Goal: Transaction & Acquisition: Purchase product/service

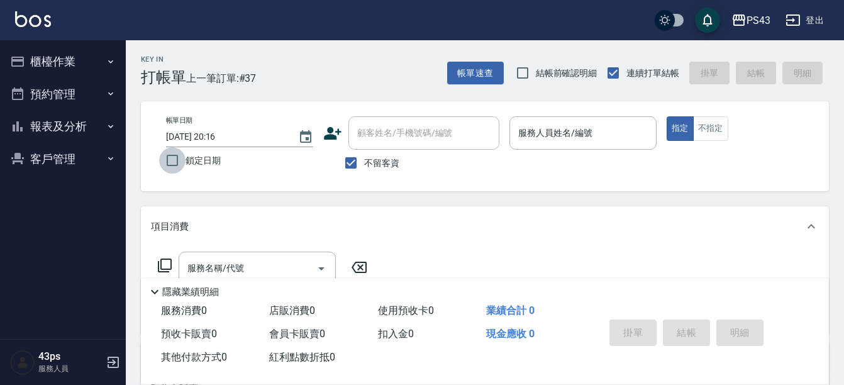
click at [176, 158] on input "鎖定日期" at bounding box center [172, 160] width 26 height 26
checkbox input "true"
type input "[DATE] 20:39"
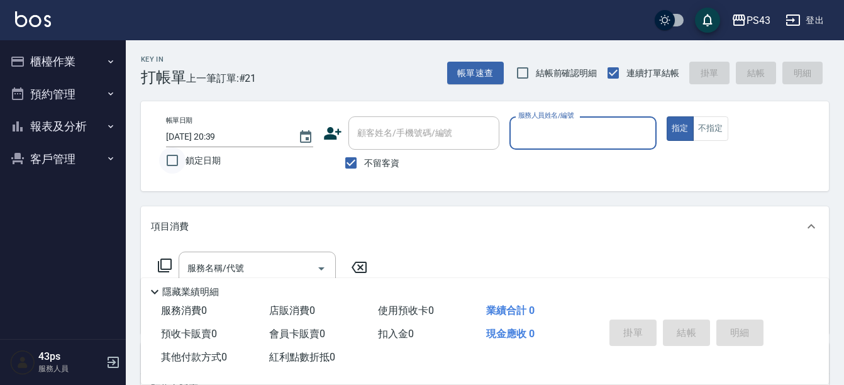
click at [181, 158] on input "鎖定日期" at bounding box center [172, 160] width 26 height 26
checkbox input "true"
click at [585, 138] on input "服務人員姓名/編號" at bounding box center [583, 133] width 136 height 22
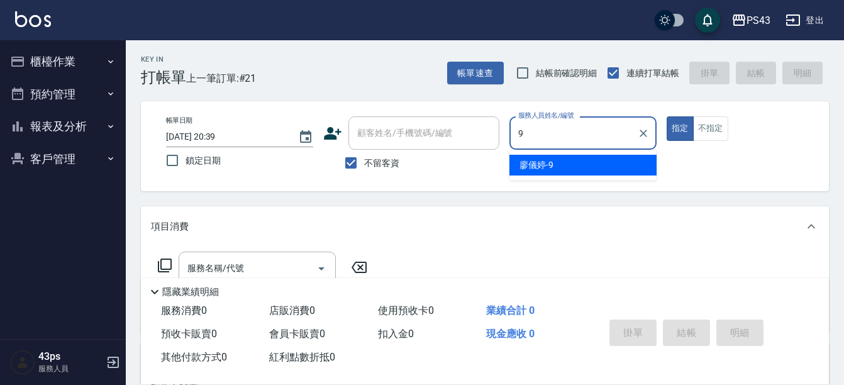
type input "[PERSON_NAME]-9"
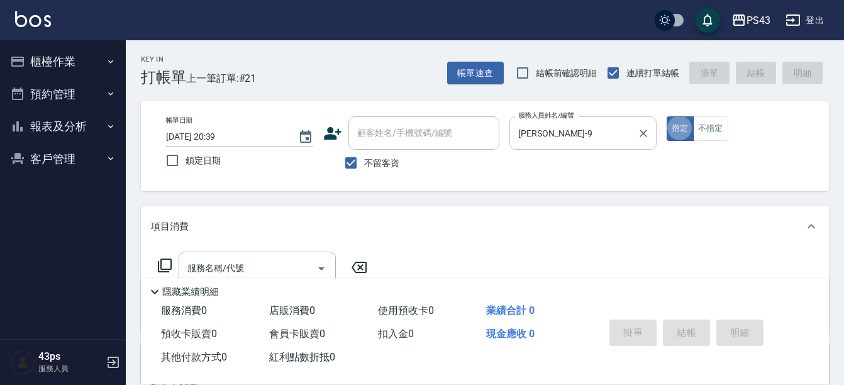
type button "true"
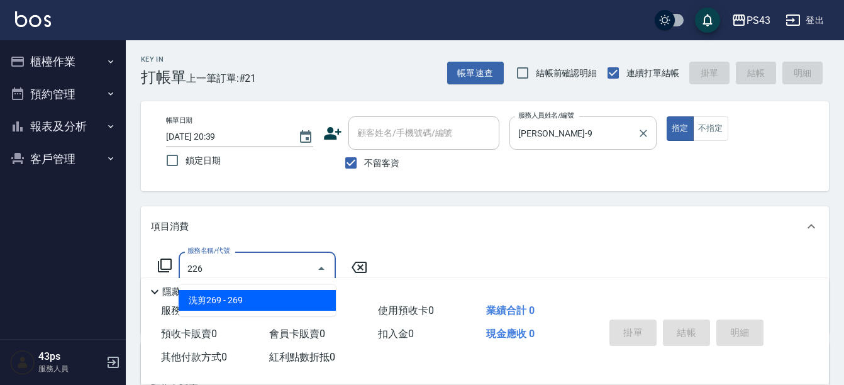
type input "洗剪269(226)"
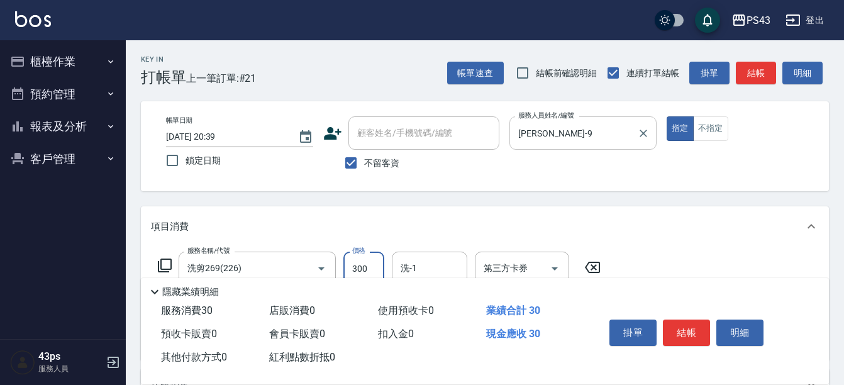
type input "300"
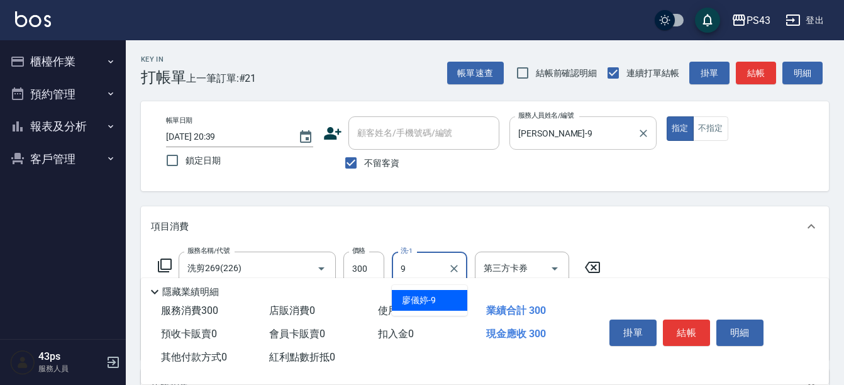
type input "[PERSON_NAME]-9"
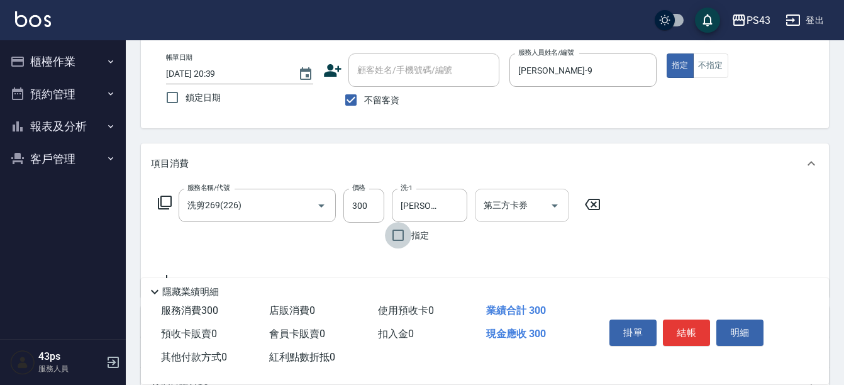
click at [516, 208] on div "第三方卡券 第三方卡券" at bounding box center [522, 205] width 94 height 33
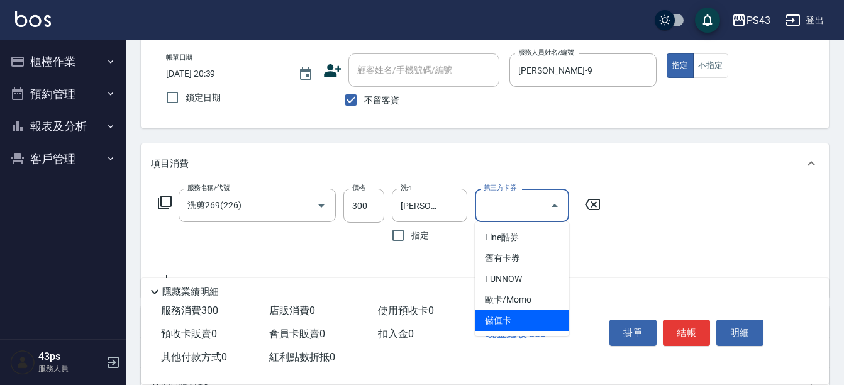
click at [529, 322] on span "儲值卡" at bounding box center [522, 320] width 94 height 21
type input "儲值卡"
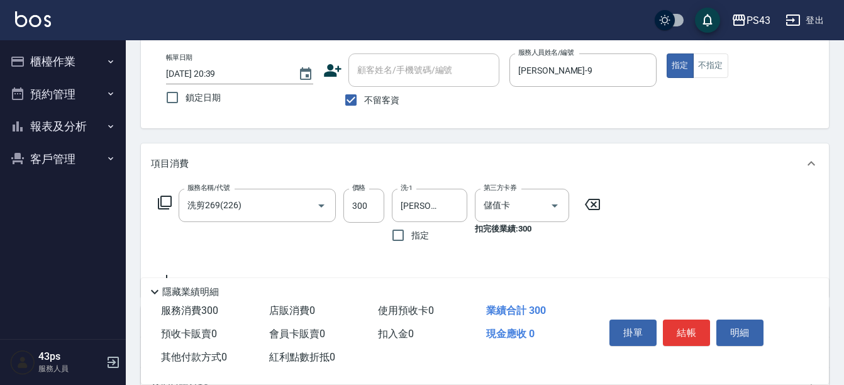
click at [173, 206] on div "服務名稱/代號 洗剪269(226) 服務名稱/代號 價格 300 價格 洗-1 [PERSON_NAME]-9 洗-1 指定 第三方卡券 儲值卡 第三方卡券…" at bounding box center [379, 219] width 457 height 60
click at [170, 203] on icon at bounding box center [165, 202] width 14 height 14
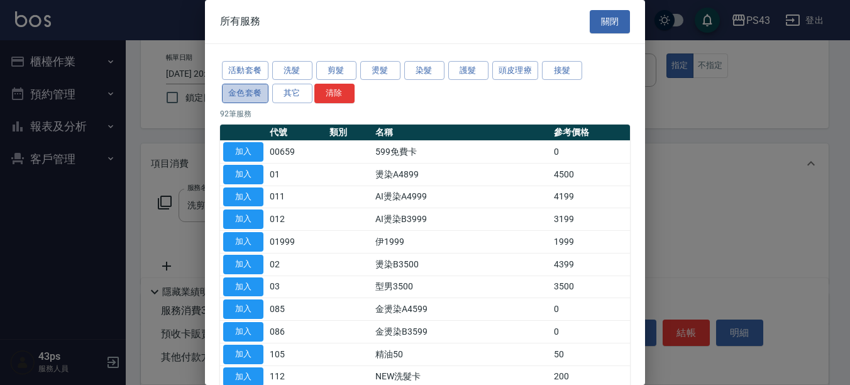
click at [249, 96] on button "金色套餐" at bounding box center [245, 93] width 47 height 19
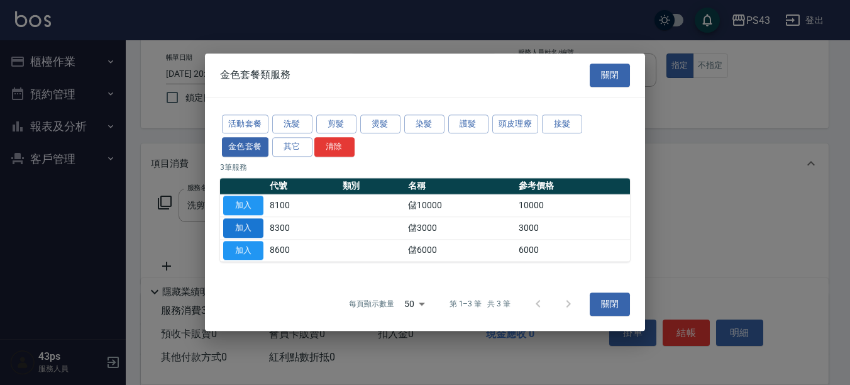
click at [247, 219] on button "加入" at bounding box center [243, 227] width 40 height 19
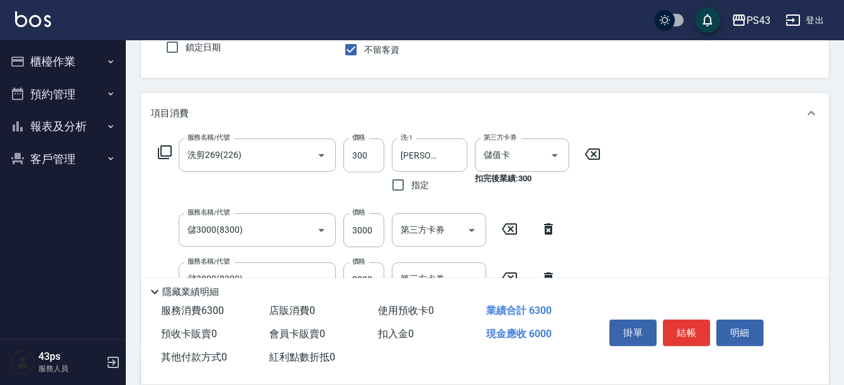
scroll to position [189, 0]
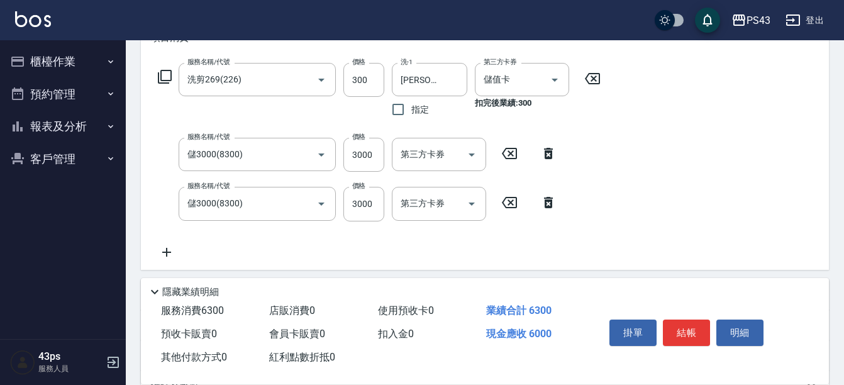
click at [552, 209] on icon at bounding box center [547, 202] width 31 height 15
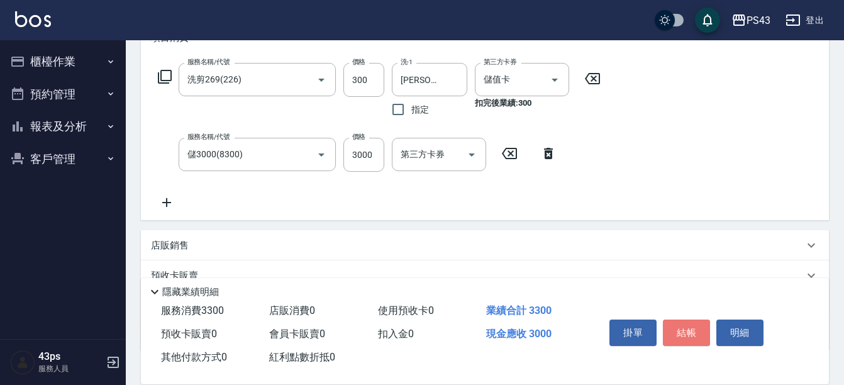
click at [698, 332] on button "結帳" at bounding box center [685, 332] width 47 height 26
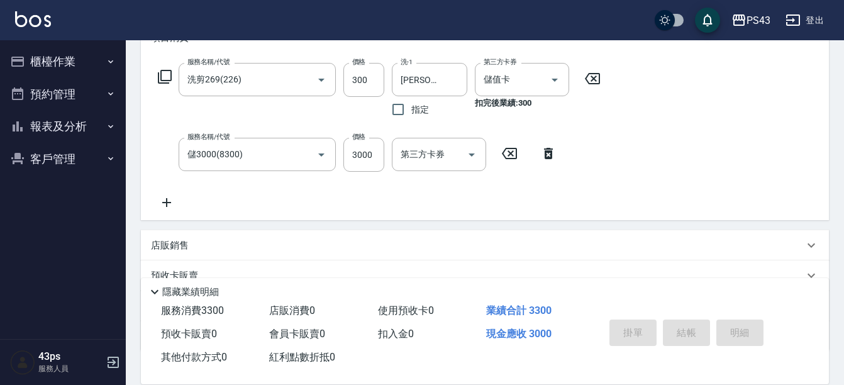
type input "[DATE] 20:40"
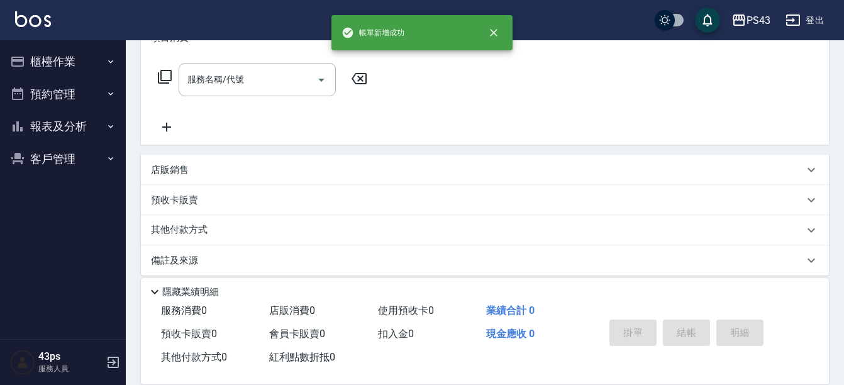
scroll to position [0, 0]
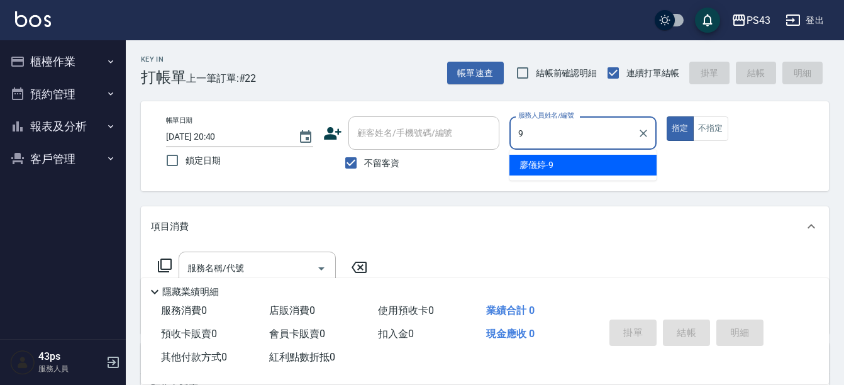
type input "[PERSON_NAME]-9"
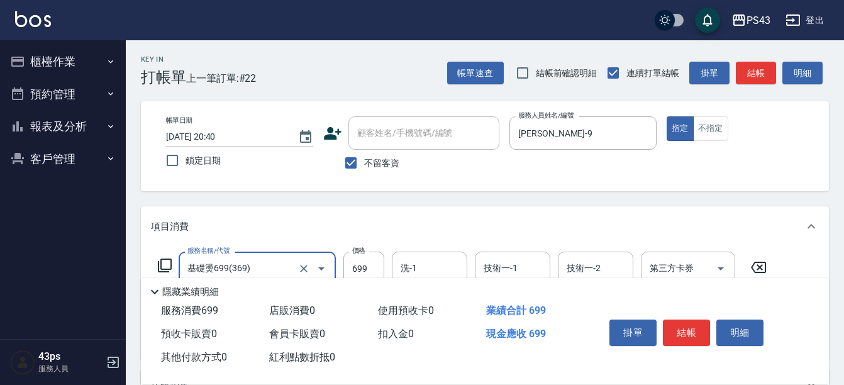
type input "基礎燙699(369)"
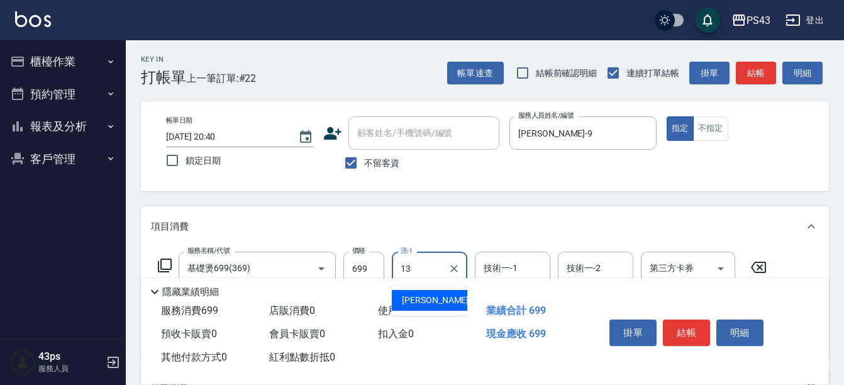
type input "[PERSON_NAME]-13"
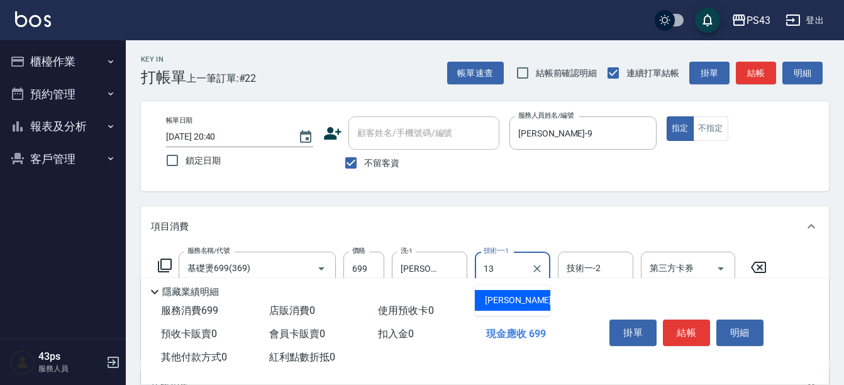
type input "[PERSON_NAME]-13"
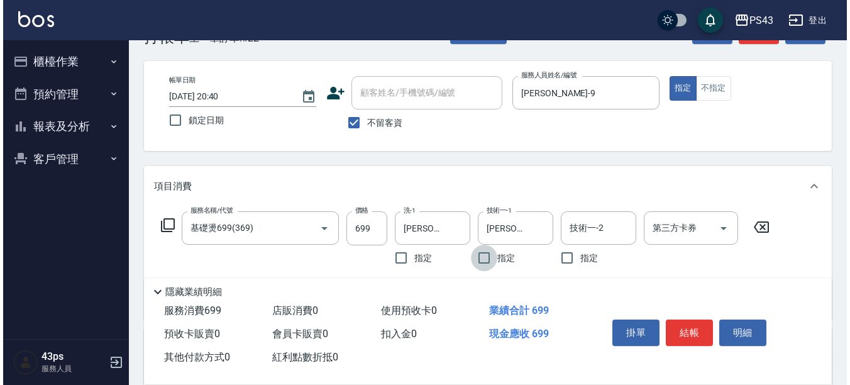
scroll to position [63, 0]
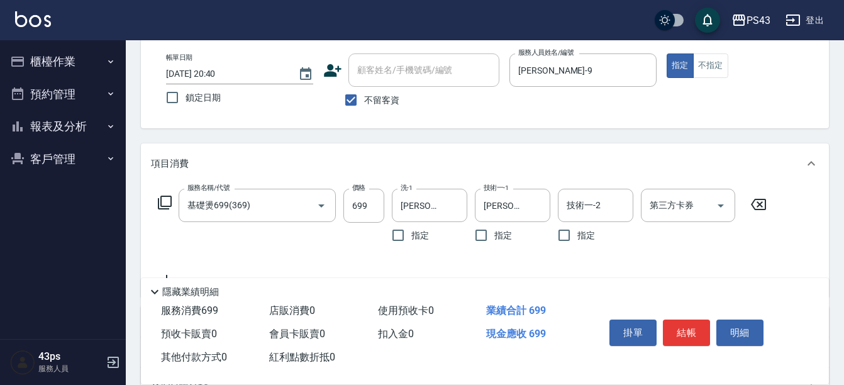
click at [160, 205] on icon at bounding box center [165, 202] width 14 height 14
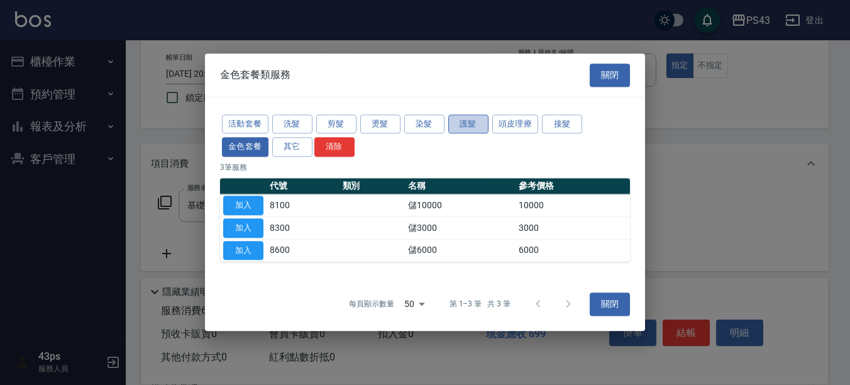
click at [466, 128] on button "護髮" at bounding box center [468, 123] width 40 height 19
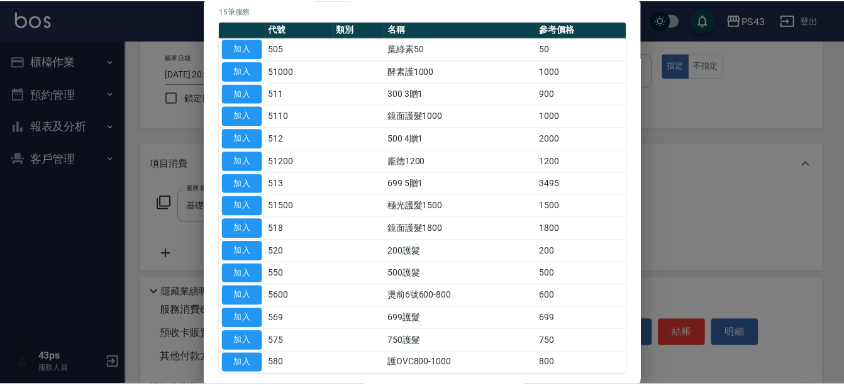
scroll to position [126, 0]
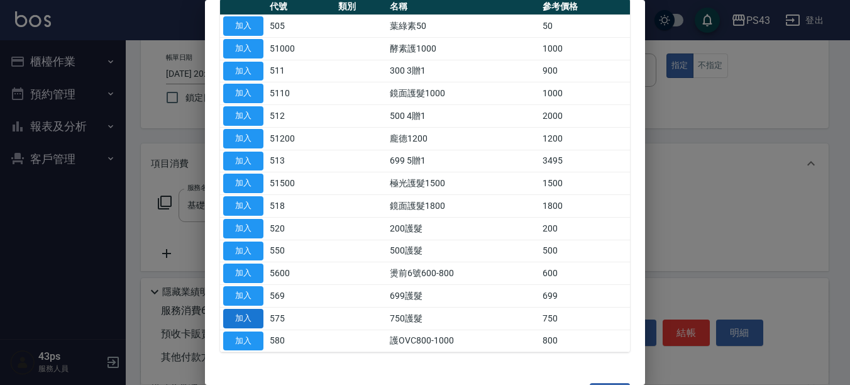
click at [245, 318] on button "加入" at bounding box center [243, 318] width 40 height 19
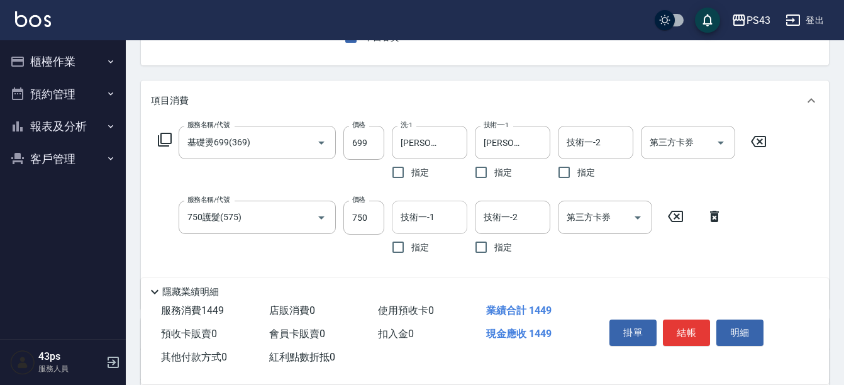
click at [433, 208] on input "技術一-1" at bounding box center [429, 217] width 64 height 22
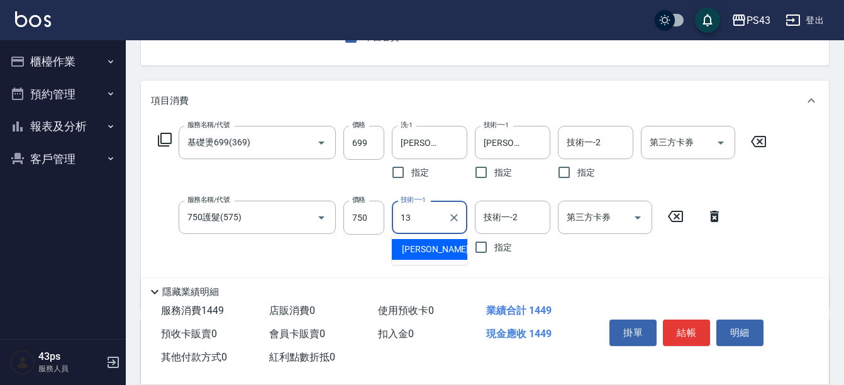
type input "[PERSON_NAME]-13"
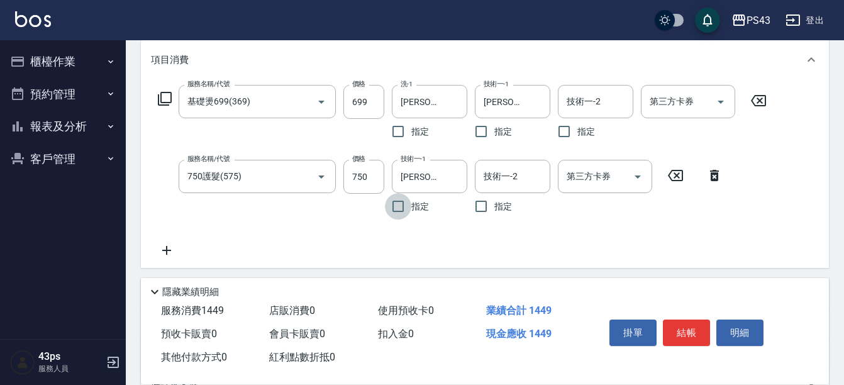
scroll to position [189, 0]
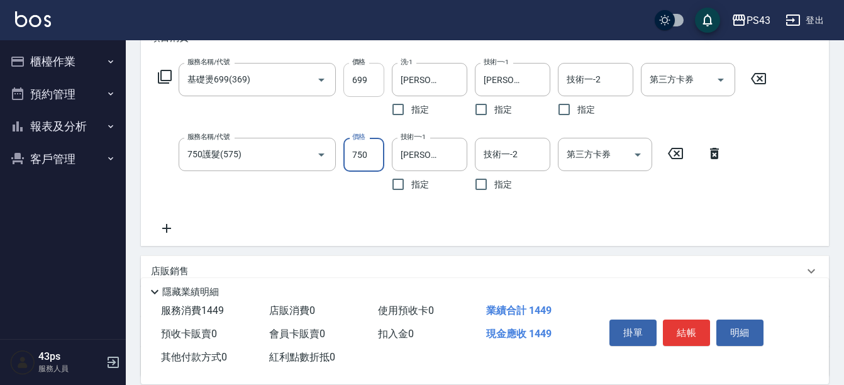
click at [371, 90] on input "699" at bounding box center [363, 80] width 41 height 34
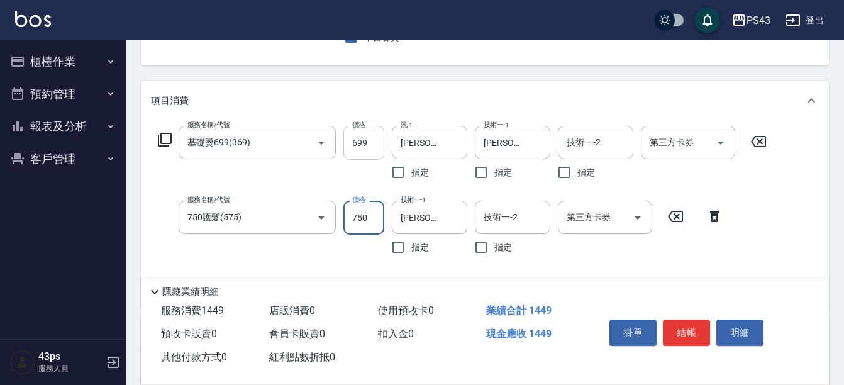
click at [382, 149] on input "699" at bounding box center [363, 143] width 41 height 34
type input "700"
click at [660, 136] on div "第三方卡券 第三方卡券" at bounding box center [687, 142] width 94 height 33
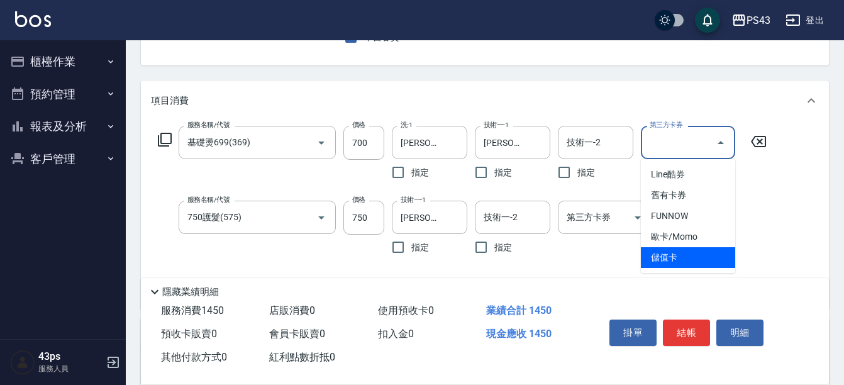
click at [667, 259] on span "儲值卡" at bounding box center [687, 257] width 94 height 21
type input "儲值卡"
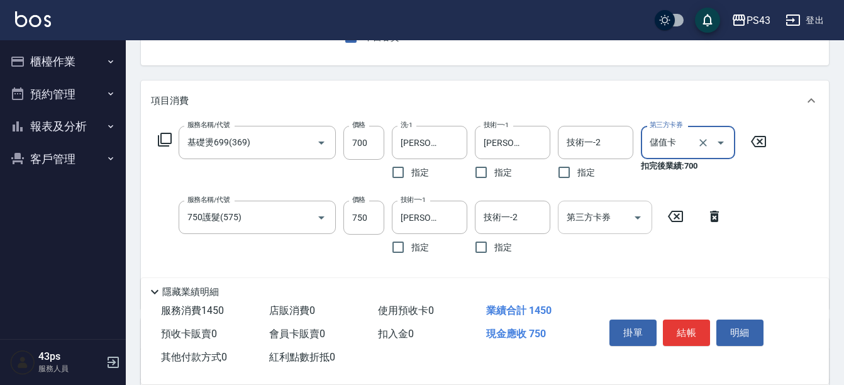
click at [600, 217] on input "第三方卡券" at bounding box center [595, 217] width 64 height 22
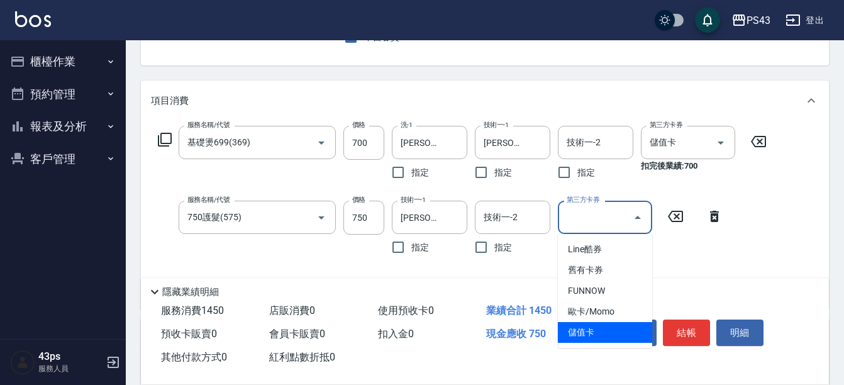
click at [598, 331] on span "儲值卡" at bounding box center [605, 332] width 94 height 21
type input "儲值卡"
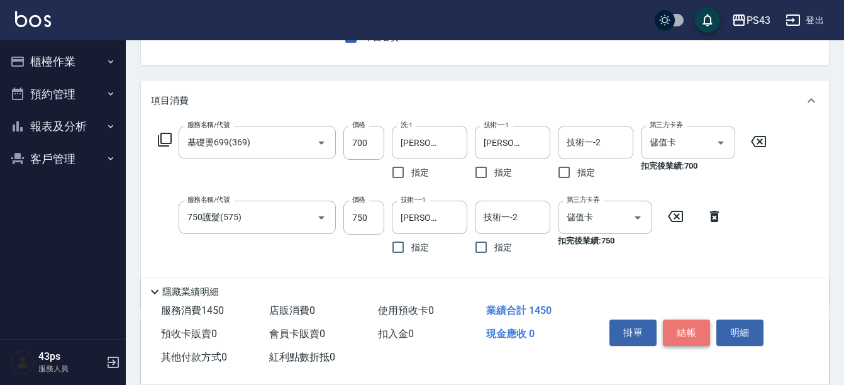
click at [689, 322] on button "結帳" at bounding box center [685, 332] width 47 height 26
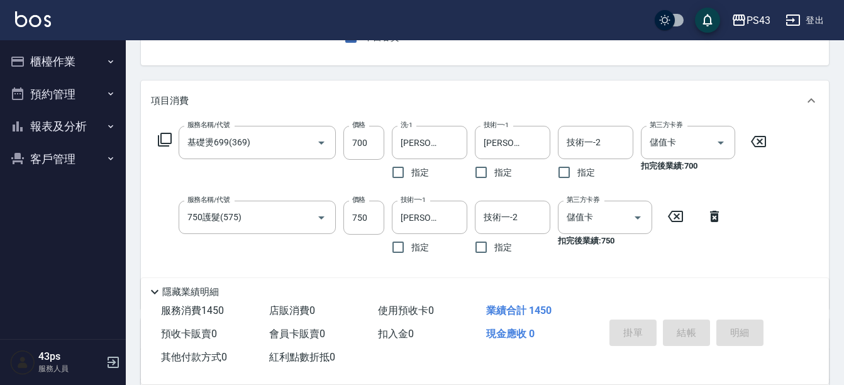
scroll to position [122, 0]
